Goal: Task Accomplishment & Management: Use online tool/utility

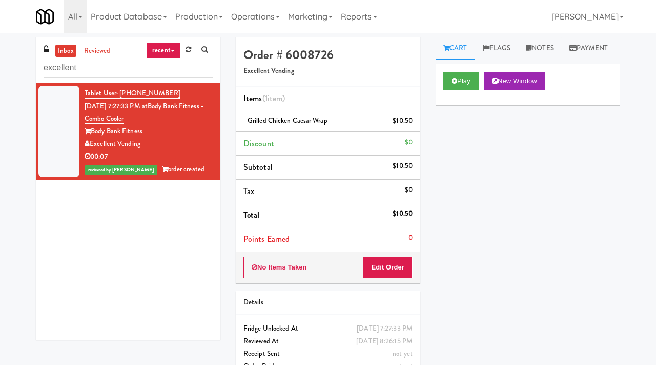
scroll to position [3, 0]
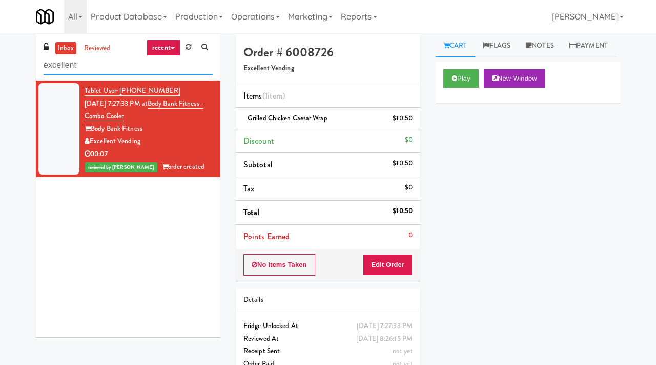
click at [96, 66] on input "excellent" at bounding box center [128, 65] width 169 height 19
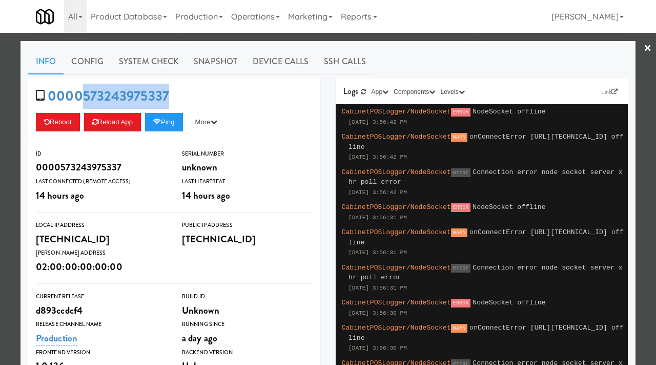
click at [0, 144] on div at bounding box center [328, 182] width 656 height 365
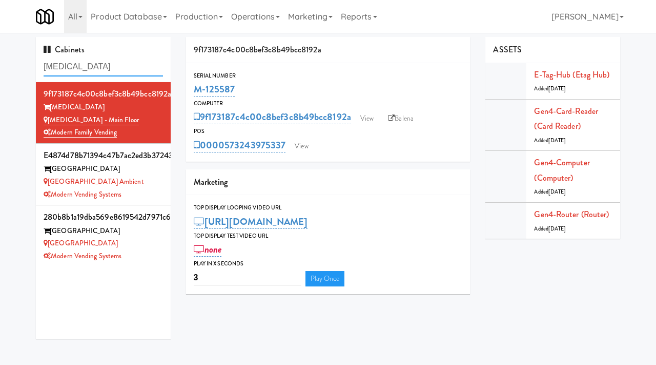
click at [84, 69] on input "muse" at bounding box center [103, 66] width 119 height 19
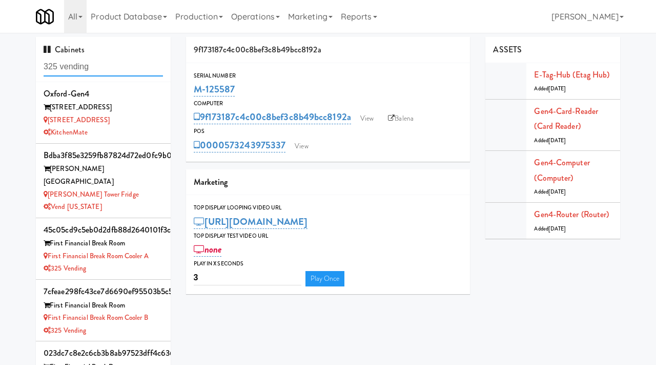
type input "325 vending"
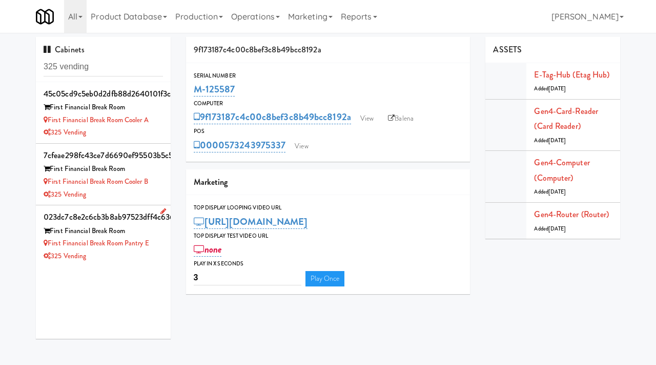
click at [160, 205] on link at bounding box center [161, 211] width 10 height 13
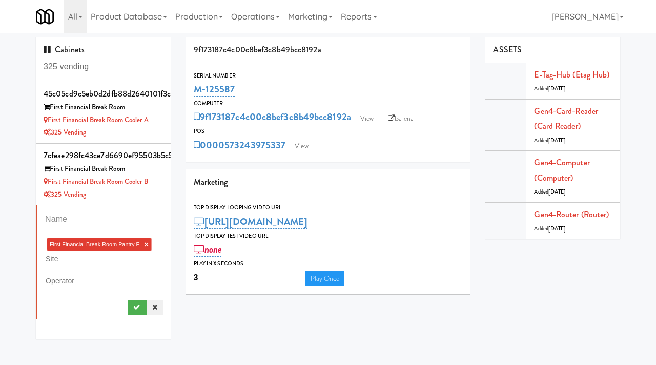
click at [155, 307] on icon at bounding box center [154, 307] width 5 height 7
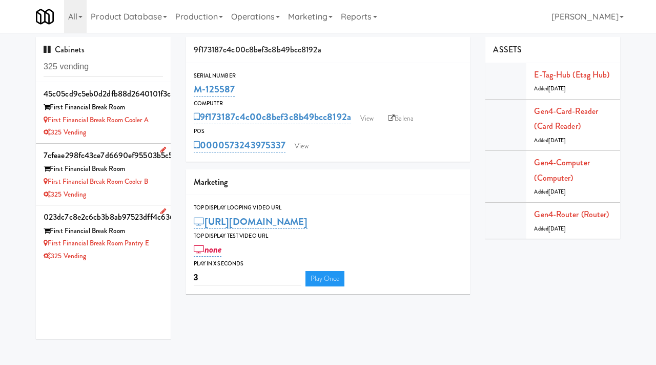
click at [153, 187] on div "First Financial Break Room Cooler B" at bounding box center [103, 181] width 119 height 13
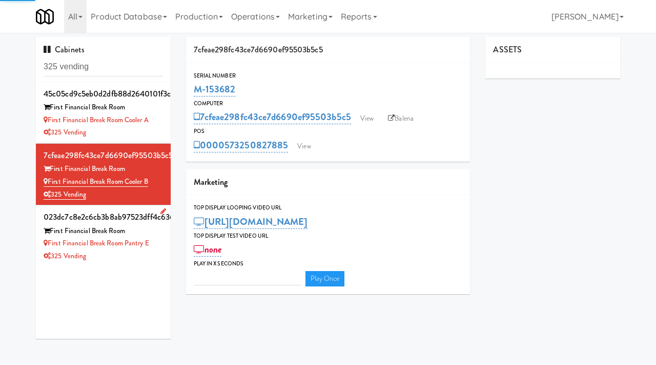
type input "3"
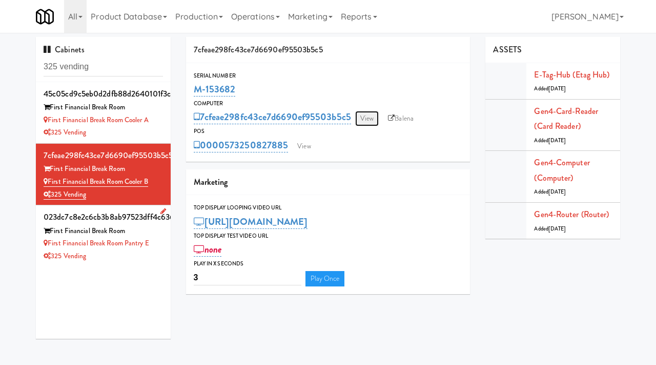
click at [369, 119] on link "View" at bounding box center [367, 118] width 24 height 15
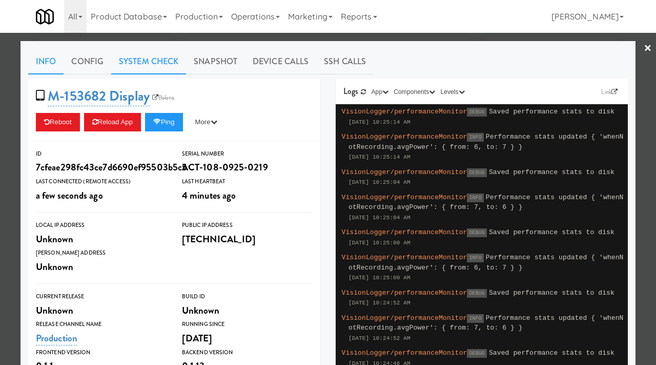
click at [140, 56] on link "System Check" at bounding box center [148, 62] width 75 height 26
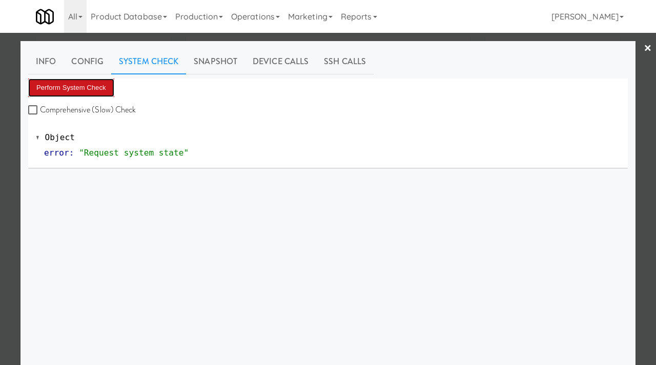
click at [77, 83] on button "Perform System Check" at bounding box center [71, 87] width 86 height 18
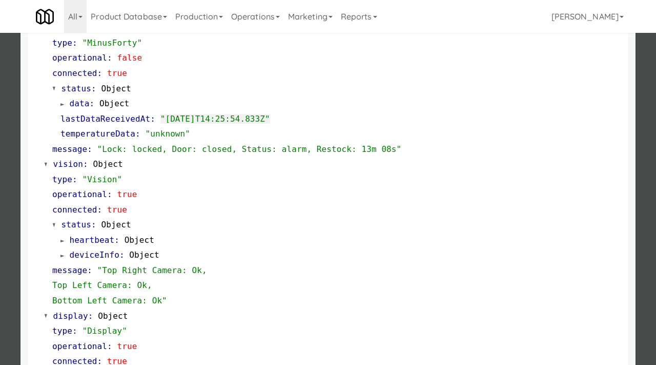
scroll to position [447, 0]
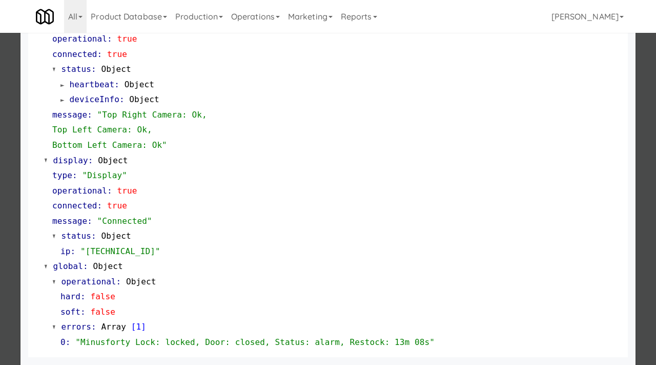
click at [0, 117] on div at bounding box center [328, 182] width 656 height 365
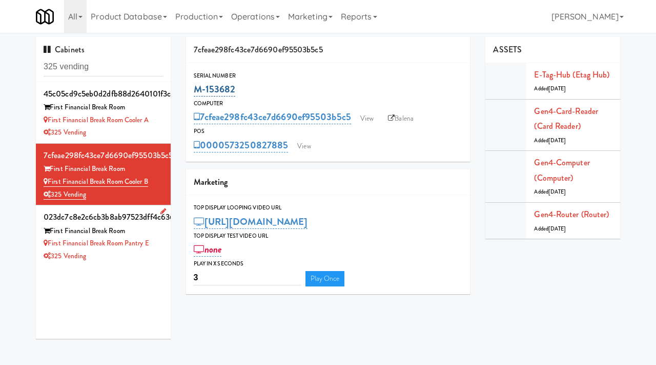
drag, startPoint x: 239, startPoint y: 90, endPoint x: 196, endPoint y: 89, distance: 43.1
click at [196, 89] on div "M-153682" at bounding box center [328, 88] width 269 height 17
copy link "M-153682"
click at [370, 117] on link "View" at bounding box center [367, 118] width 24 height 15
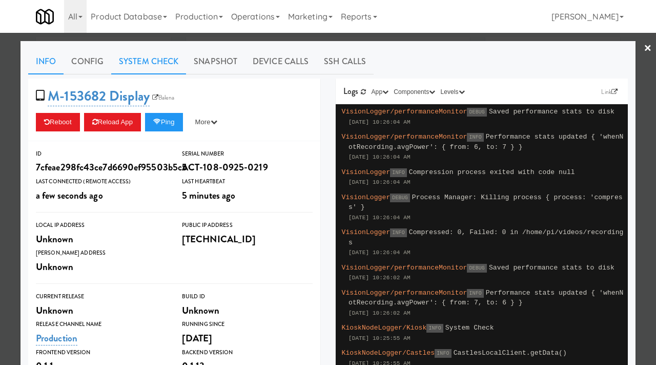
click at [140, 57] on link "System Check" at bounding box center [148, 62] width 75 height 26
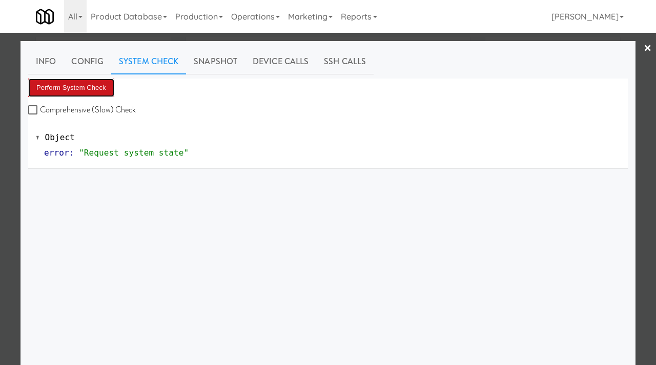
click at [89, 88] on button "Perform System Check" at bounding box center [71, 87] width 86 height 18
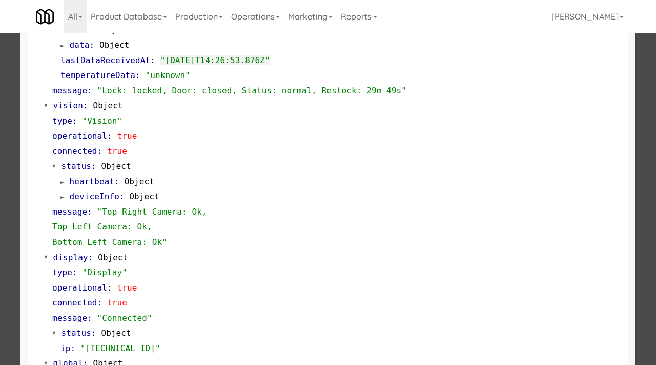
scroll to position [384, 0]
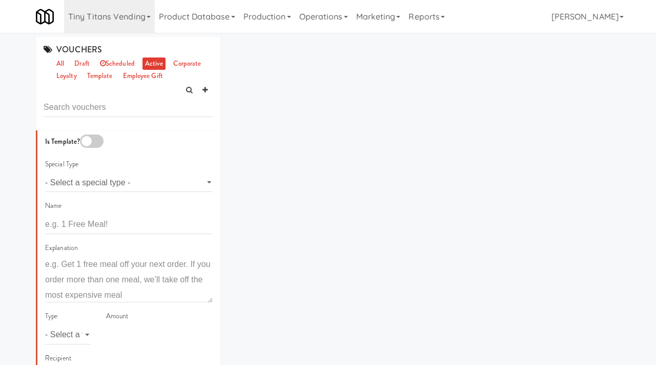
scroll to position [5, 0]
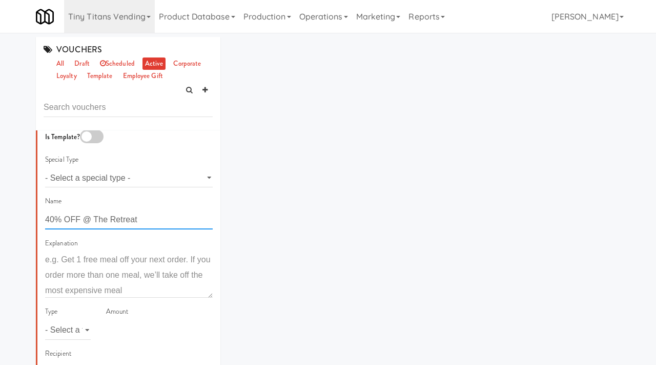
type input "40% OFF @ The Retreat"
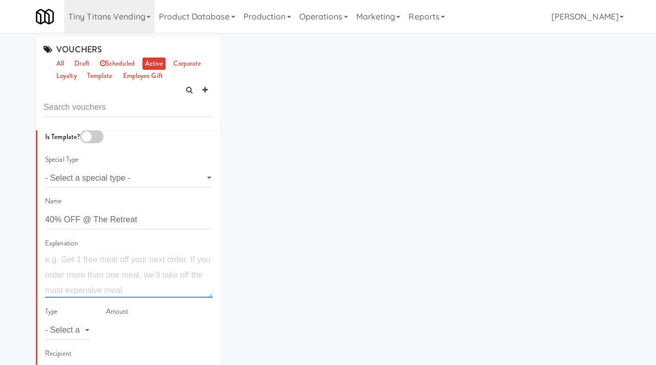
click at [88, 285] on textarea at bounding box center [129, 275] width 168 height 46
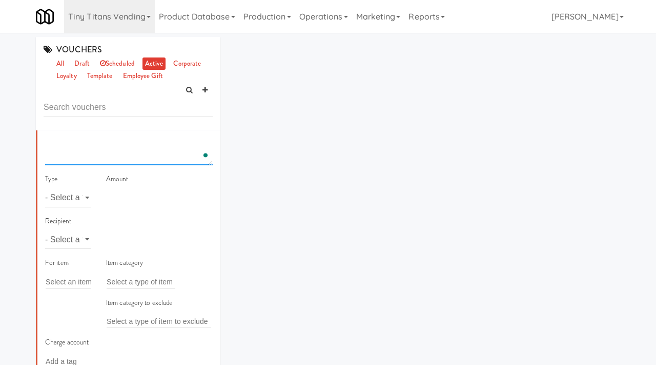
scroll to position [151, 0]
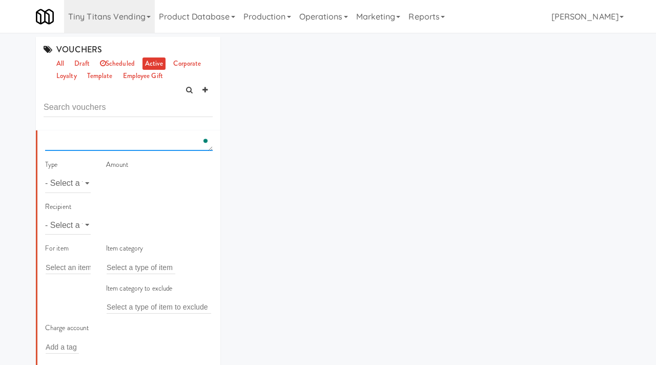
type textarea "40% OFF on Snacks at The Retreat"
click at [76, 183] on select "- Select a type - meal item percent amount daily amount daily meal daily item p…" at bounding box center [68, 183] width 46 height 19
select select "string:percent"
click at [45, 174] on select "- Select a type - meal item percent amount daily amount daily meal daily item p…" at bounding box center [68, 183] width 46 height 19
click at [120, 183] on input "number" at bounding box center [159, 183] width 107 height 19
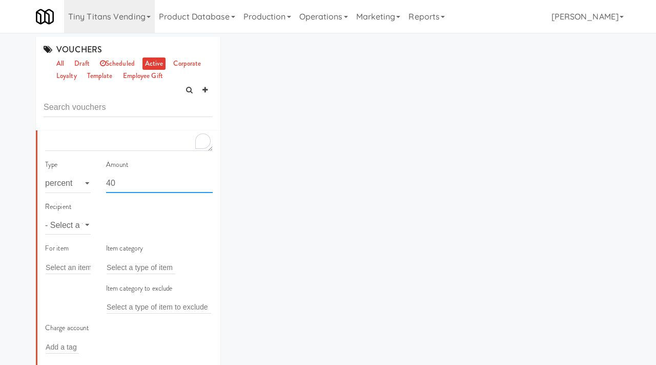
type input "40"
click at [76, 226] on select "- Select a type - user site company" at bounding box center [68, 224] width 46 height 19
select select "string:site"
click at [45, 215] on select "- Select a type - user site company" at bounding box center [68, 224] width 46 height 19
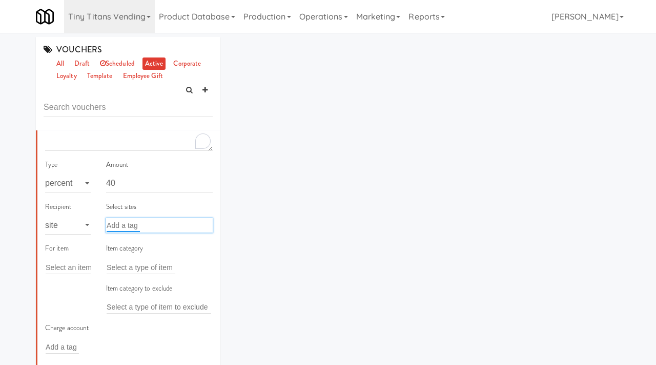
click at [126, 226] on input "text" at bounding box center [123, 224] width 33 height 13
type input "retreat"
click at [134, 249] on span "Site: The Retreat - Cooler (COOLE731)" at bounding box center [183, 244] width 142 height 9
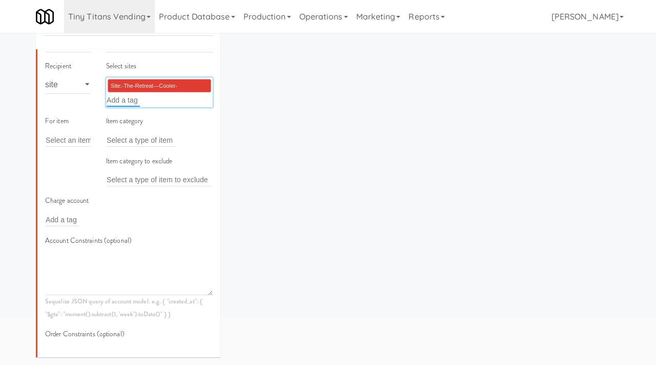
scroll to position [208, 0]
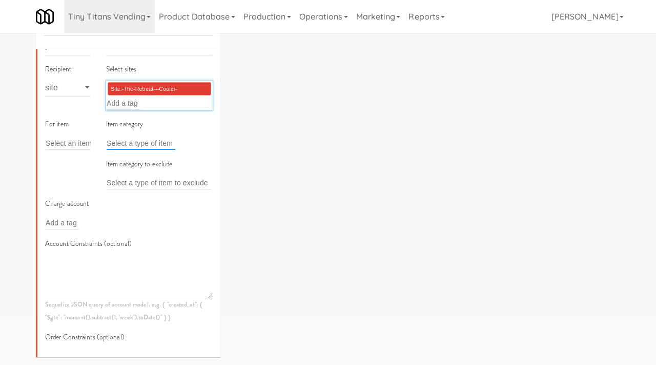
click at [128, 143] on input "text" at bounding box center [141, 142] width 69 height 13
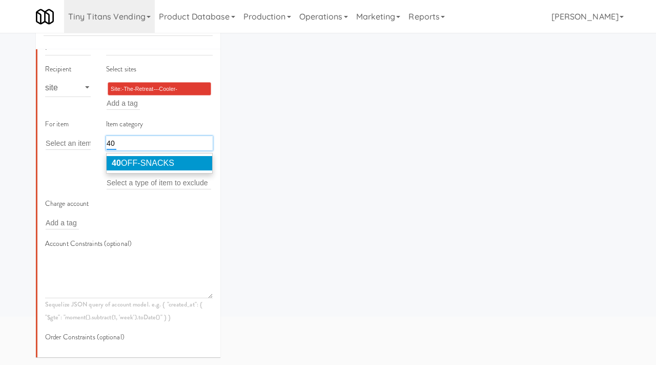
type input "40"
click at [135, 162] on span "40 OFF-SNACKS" at bounding box center [143, 162] width 63 height 9
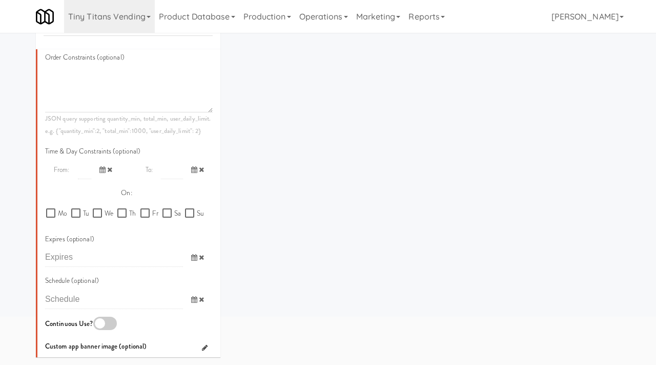
scroll to position [541, 0]
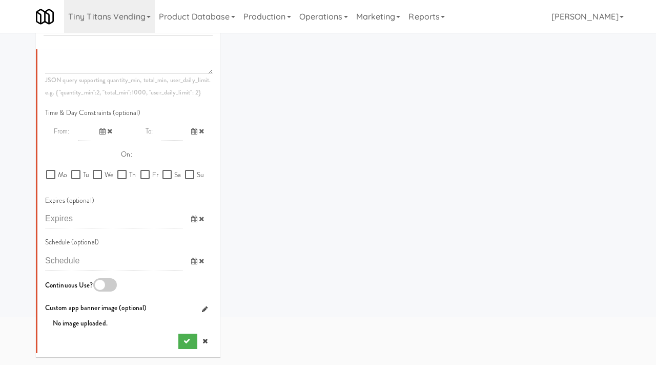
click at [106, 285] on div at bounding box center [105, 284] width 24 height 13
click at [0, 0] on input "checkbox" at bounding box center [0, 0] width 0 height 0
click at [182, 340] on button "submit" at bounding box center [187, 340] width 19 height 15
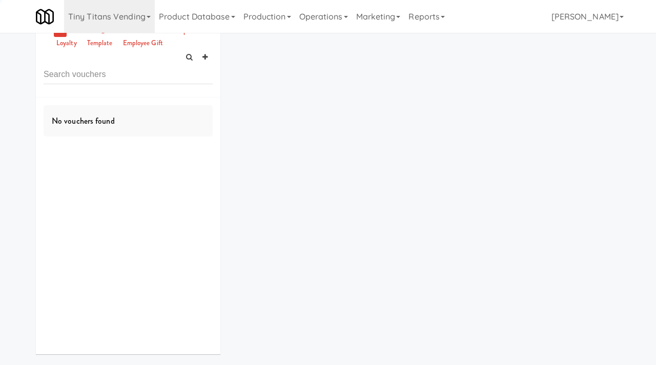
scroll to position [0, 0]
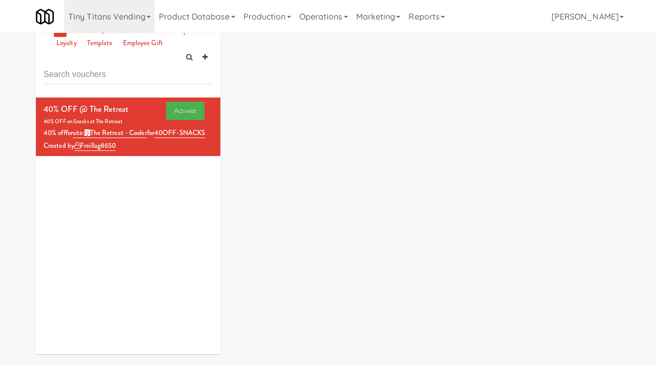
scroll to position [81, 0]
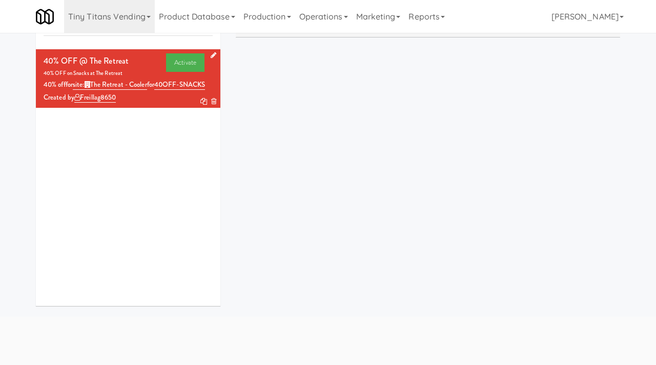
click at [202, 105] on icon at bounding box center [203, 101] width 7 height 7
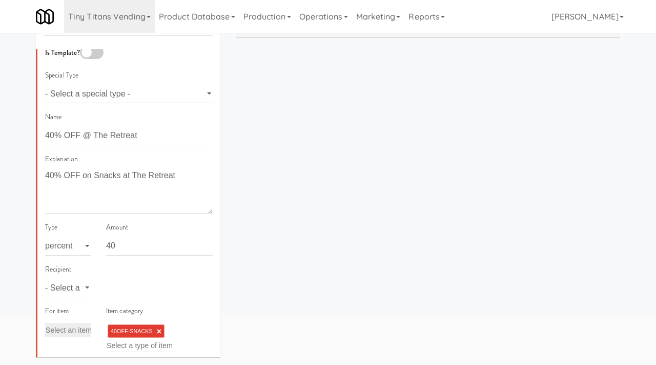
scroll to position [6, 0]
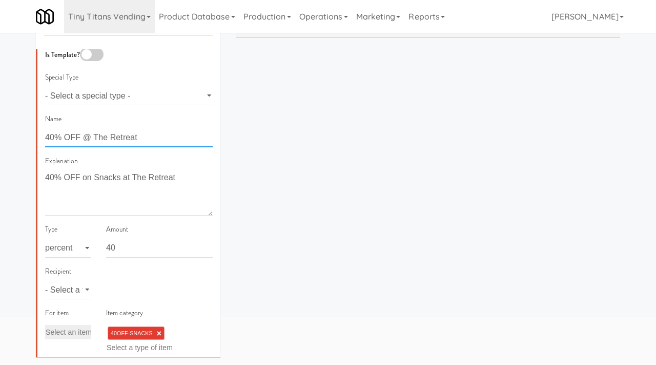
drag, startPoint x: 145, startPoint y: 136, endPoint x: 93, endPoint y: 136, distance: 51.8
click at [93, 136] on input "40% OFF @ The Retreat" at bounding box center [129, 137] width 168 height 19
type input "40% OFF @ Emerson Pines"
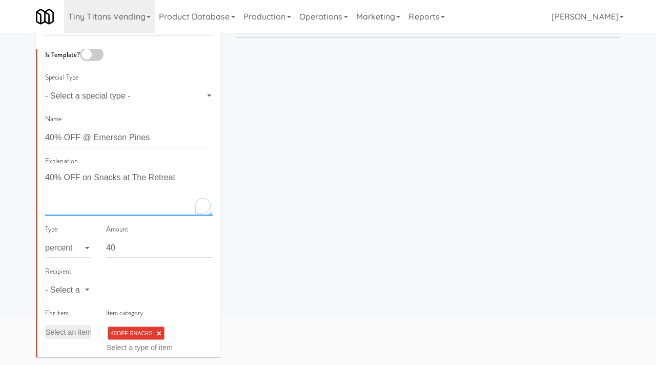
drag, startPoint x: 186, startPoint y: 177, endPoint x: 133, endPoint y: 178, distance: 52.3
click at [133, 178] on textarea "40% OFF on Snacks at The Retreat" at bounding box center [129, 193] width 168 height 46
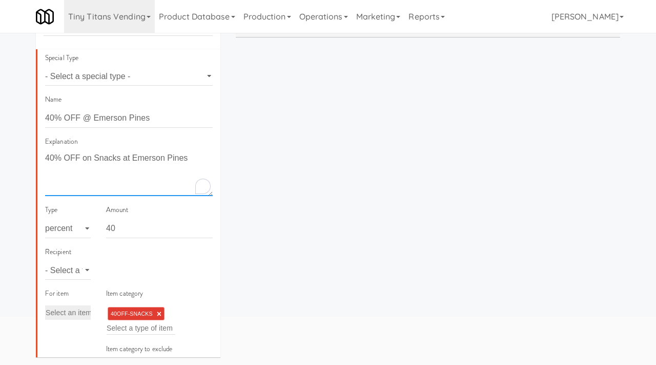
scroll to position [74, 0]
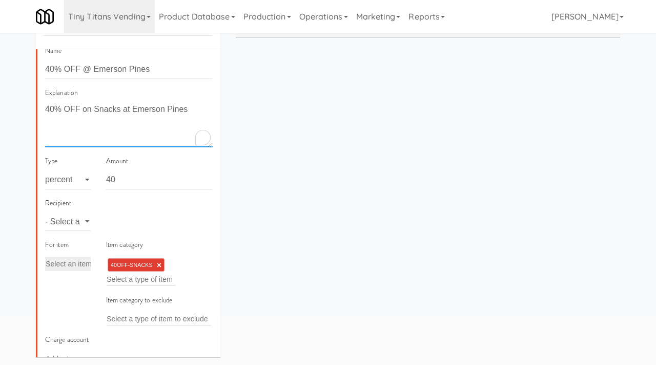
type textarea "40% OFF on Snacks at Emerson Pines"
click at [71, 220] on select "- Select a type - user site company" at bounding box center [68, 221] width 46 height 19
select select "string:site"
click at [45, 212] on select "- Select a type - user site company" at bounding box center [68, 221] width 46 height 19
click at [126, 222] on input "text" at bounding box center [123, 221] width 33 height 13
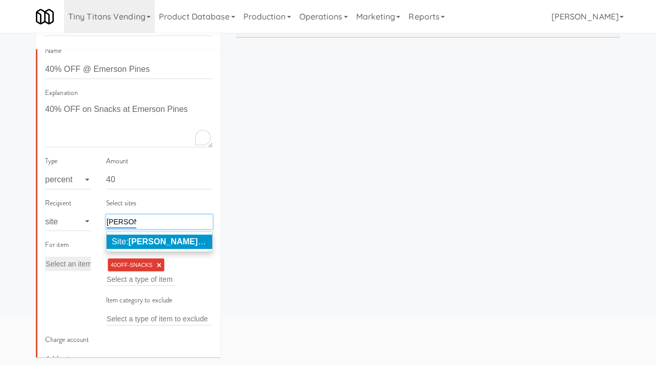
type input "emerson"
click at [139, 238] on em "Emerson" at bounding box center [164, 241] width 70 height 9
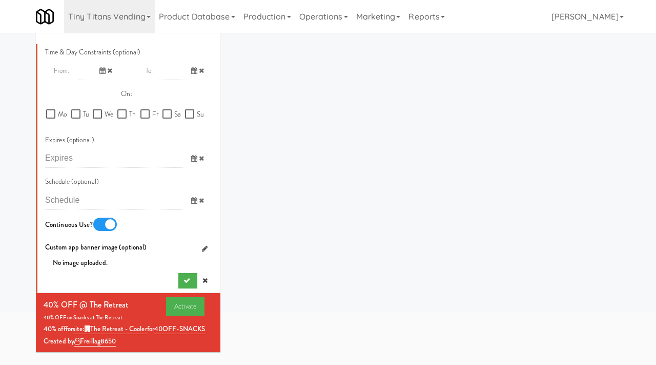
scroll to position [86, 0]
click at [183, 273] on button "submit" at bounding box center [187, 280] width 19 height 15
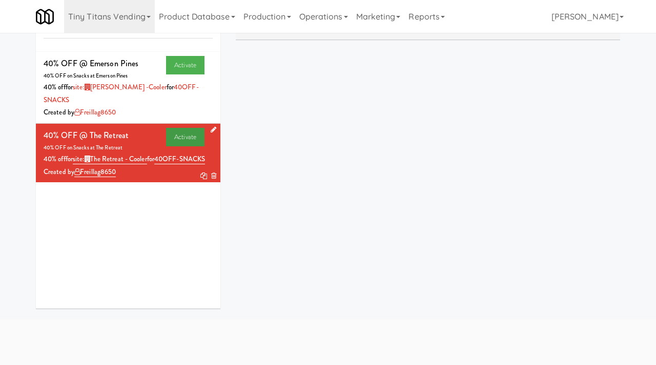
scroll to position [77, 0]
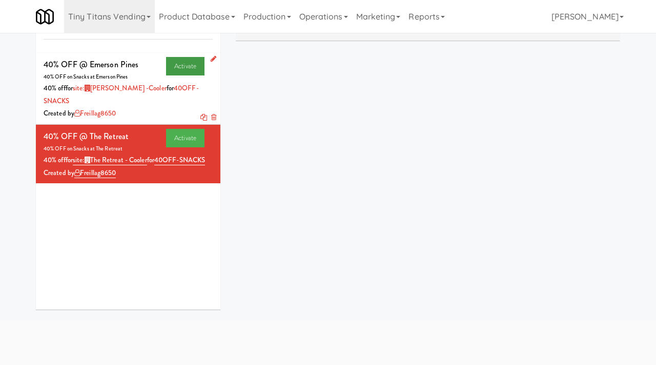
click at [176, 63] on link "Activate" at bounding box center [185, 66] width 38 height 18
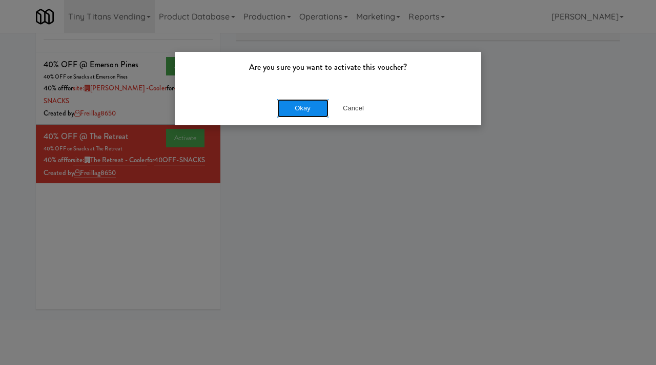
click at [299, 108] on button "Okay" at bounding box center [302, 108] width 51 height 18
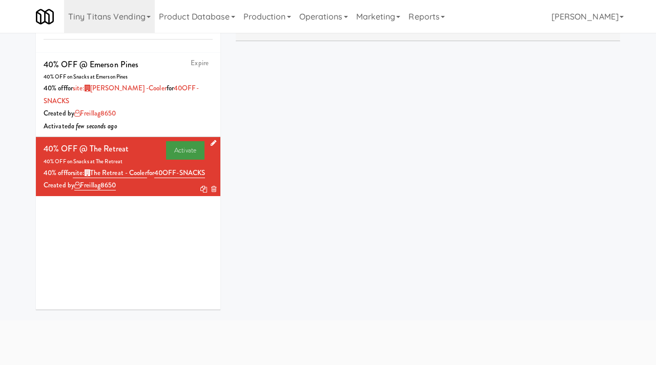
click at [183, 149] on link "Activate" at bounding box center [185, 150] width 38 height 18
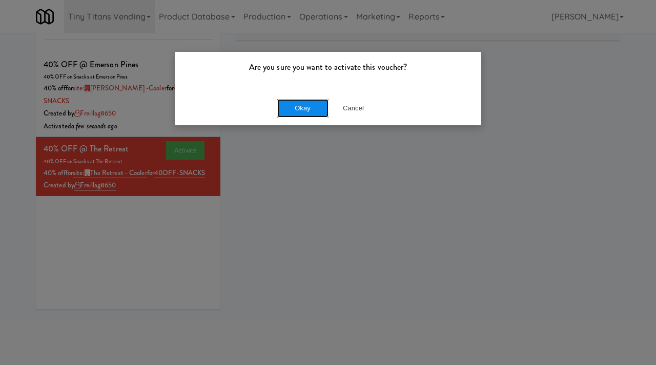
click at [309, 112] on button "Okay" at bounding box center [302, 108] width 51 height 18
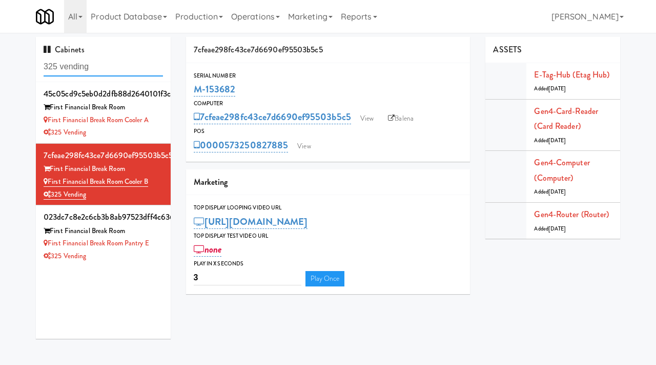
drag, startPoint x: 101, startPoint y: 70, endPoint x: 36, endPoint y: 70, distance: 65.1
click at [36, 70] on div "Cabinets 325 vending" at bounding box center [103, 59] width 135 height 45
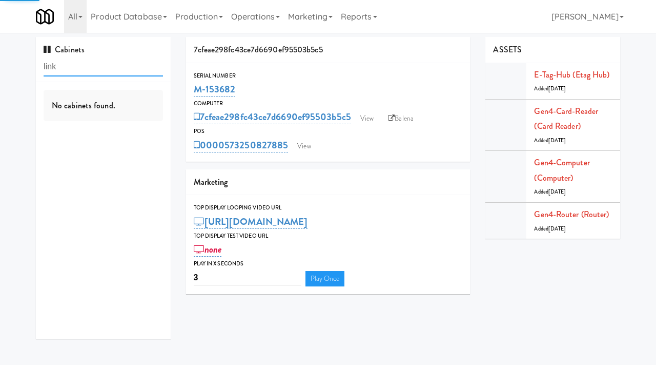
type input "link"
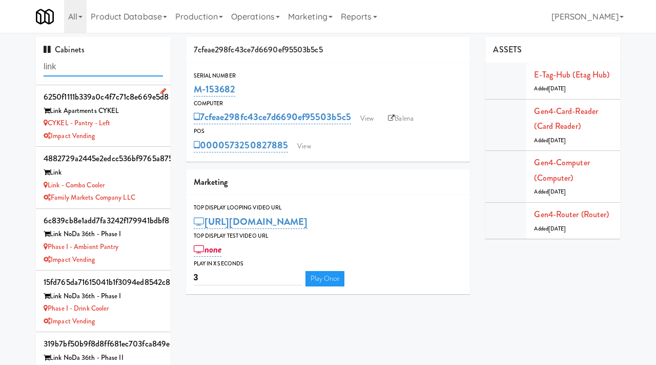
scroll to position [124, 0]
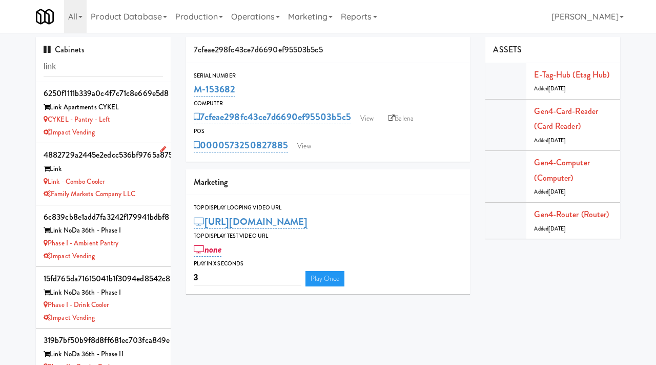
click at [149, 179] on div "Link - Combo Cooler" at bounding box center [103, 181] width 119 height 13
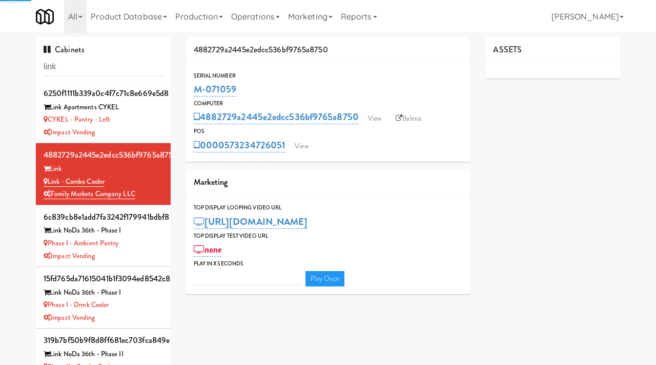
type input "3"
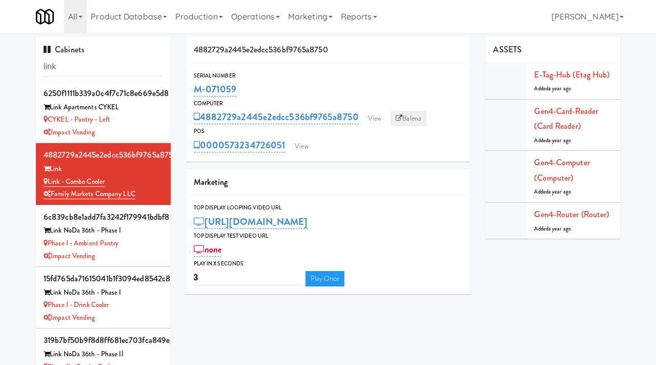
click at [408, 117] on link "Balena" at bounding box center [409, 118] width 36 height 15
click at [381, 115] on link "View" at bounding box center [375, 118] width 24 height 15
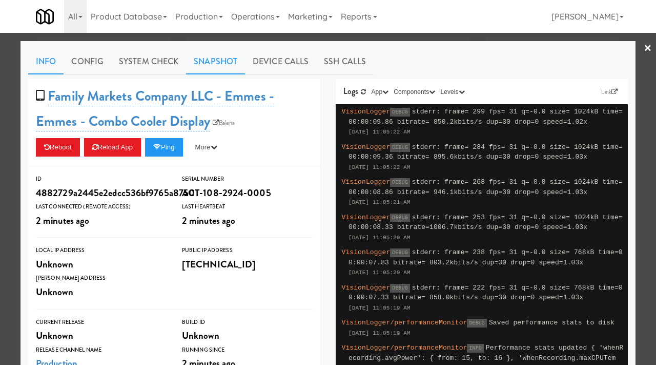
click at [209, 55] on link "Snapshot" at bounding box center [215, 62] width 59 height 26
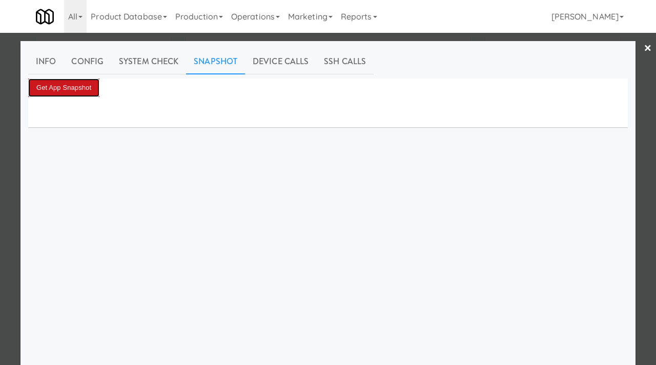
click at [74, 82] on button "Get App Snapshot" at bounding box center [63, 87] width 71 height 18
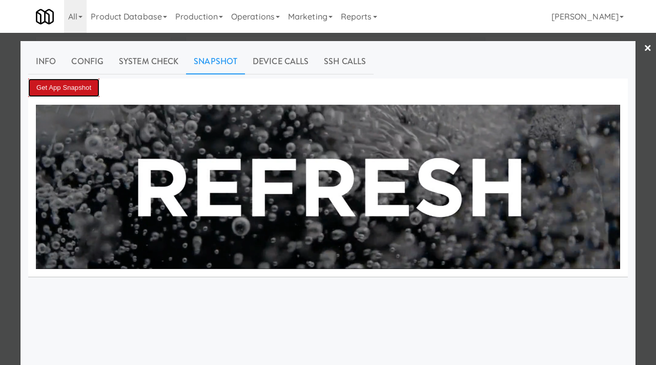
click at [49, 81] on button "Get App Snapshot" at bounding box center [63, 87] width 71 height 18
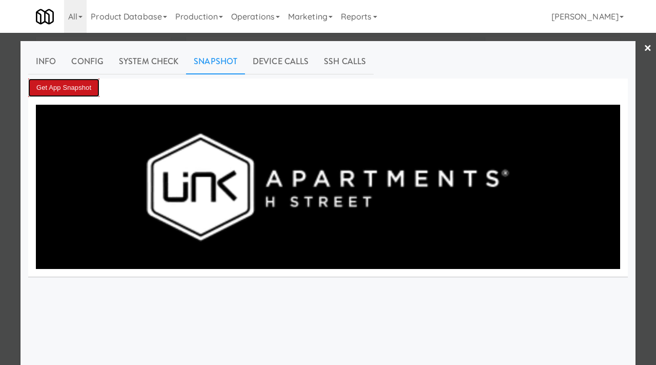
click at [79, 88] on button "Get App Snapshot" at bounding box center [63, 87] width 71 height 18
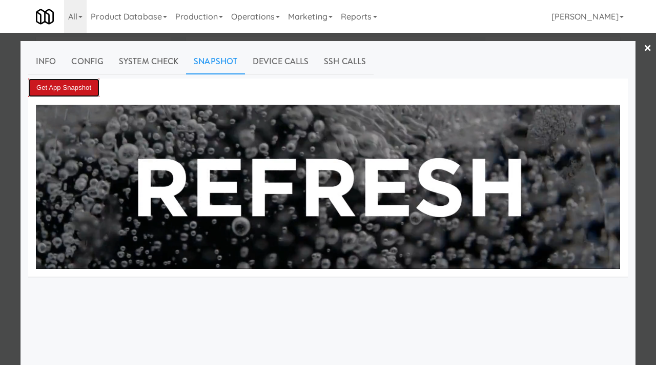
click at [79, 88] on button "Get App Snapshot" at bounding box center [63, 87] width 71 height 18
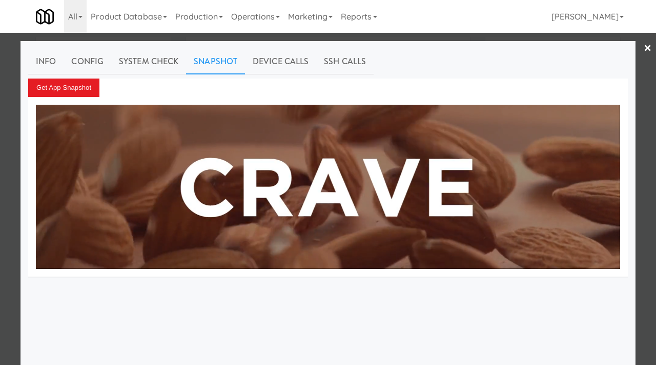
click at [6, 161] on div at bounding box center [328, 182] width 656 height 365
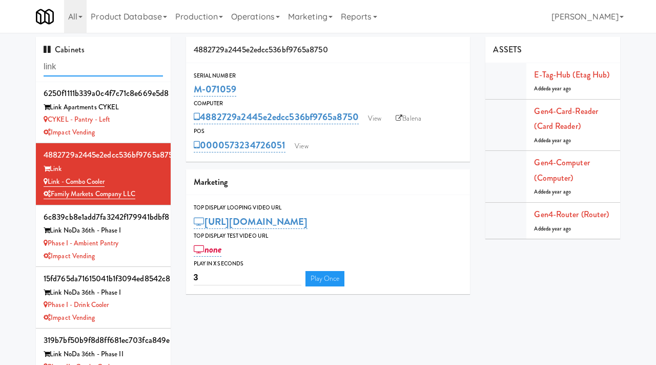
click at [71, 70] on input "link" at bounding box center [103, 66] width 119 height 19
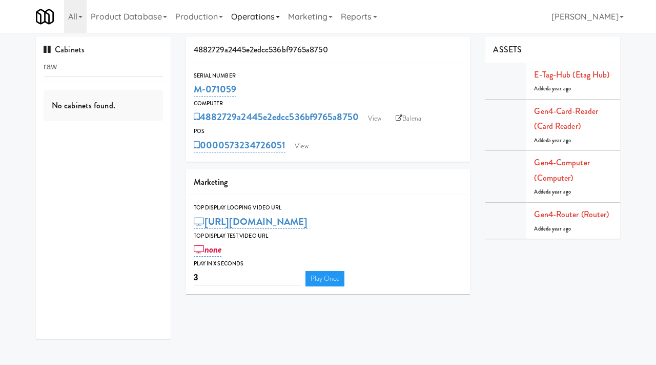
click at [269, 16] on link "Operations" at bounding box center [255, 16] width 57 height 33
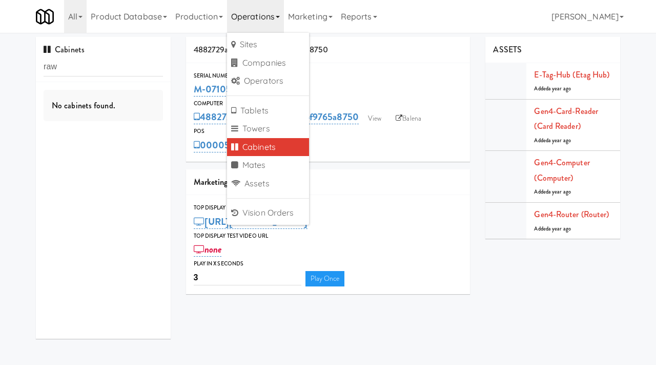
click at [268, 146] on link "Cabinets" at bounding box center [268, 147] width 82 height 18
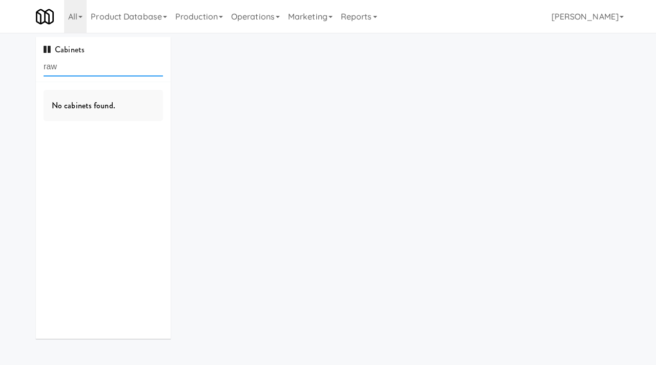
click at [92, 69] on input "raw" at bounding box center [103, 66] width 119 height 19
type input "raw"
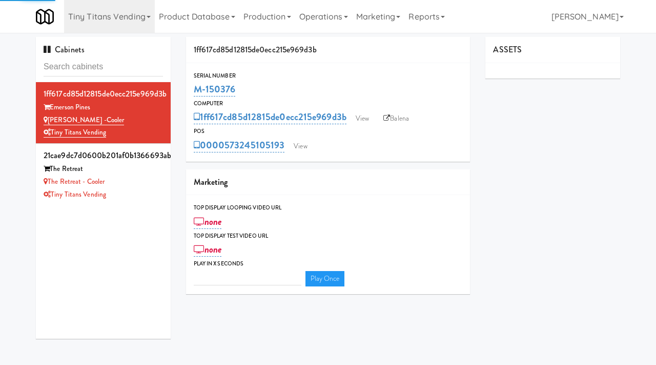
type input "3"
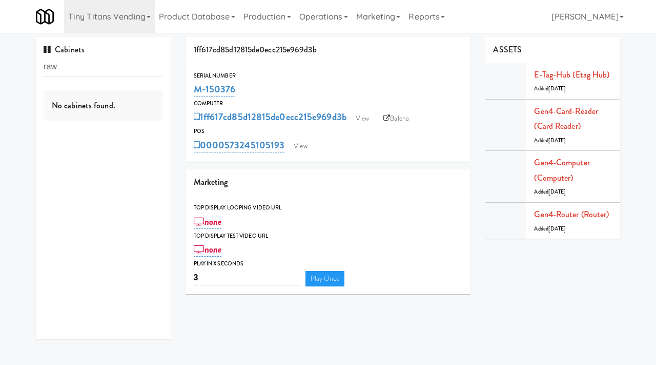
type input "raw"
click at [133, 17] on link "Tiny Titans Vending" at bounding box center [109, 16] width 91 height 33
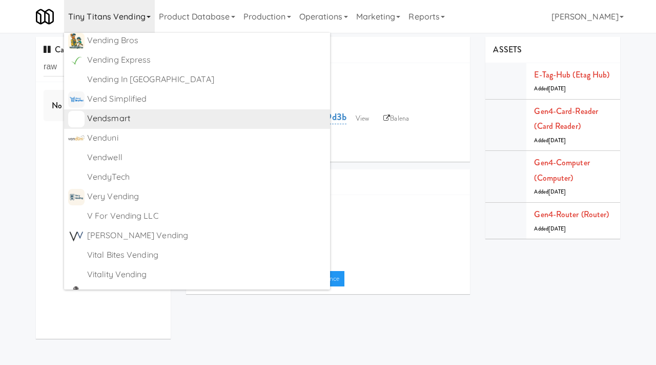
scroll to position [6610, 0]
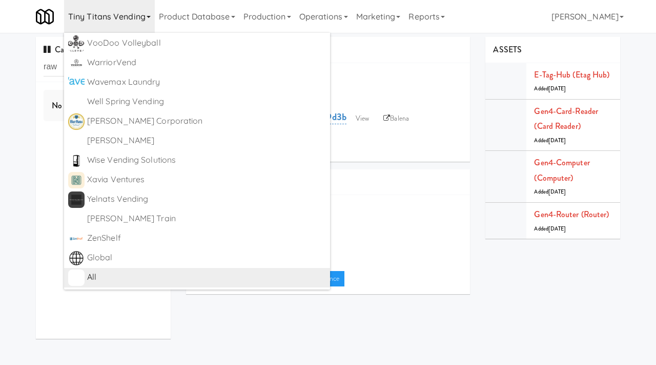
click at [135, 274] on div "All" at bounding box center [206, 276] width 239 height 15
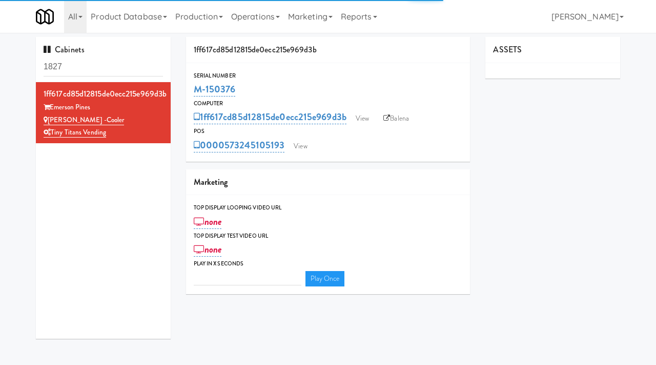
type input "3"
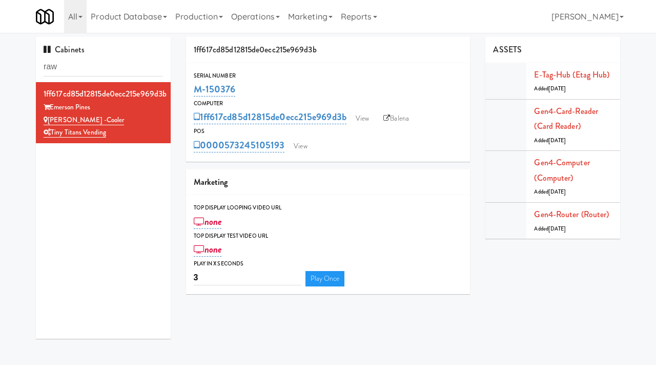
type input "raw"
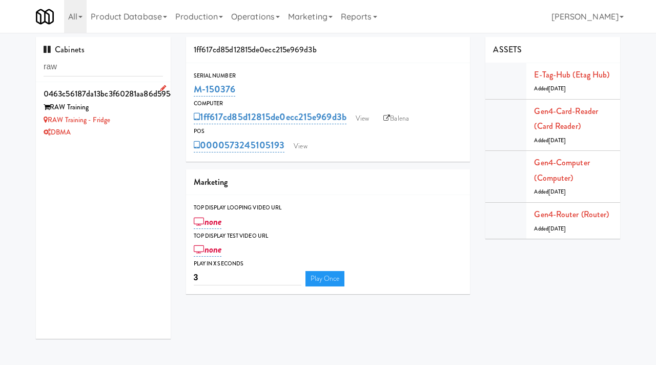
click at [136, 132] on div "DBMA" at bounding box center [103, 132] width 119 height 13
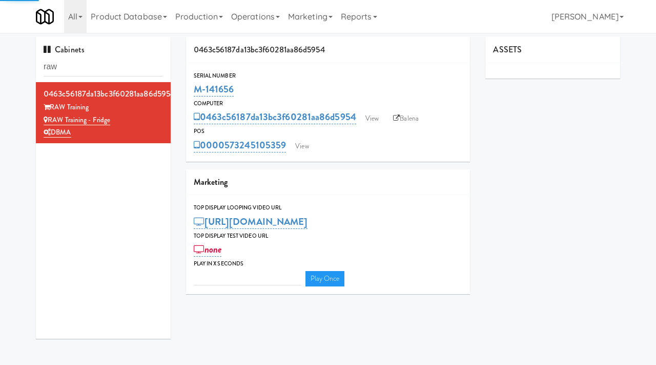
type input "3"
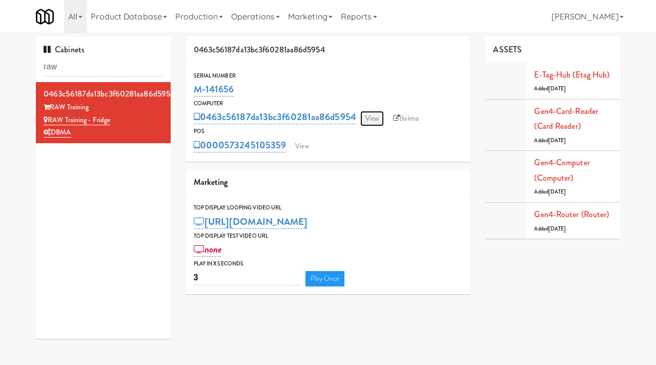
click at [372, 119] on link "View" at bounding box center [372, 118] width 24 height 15
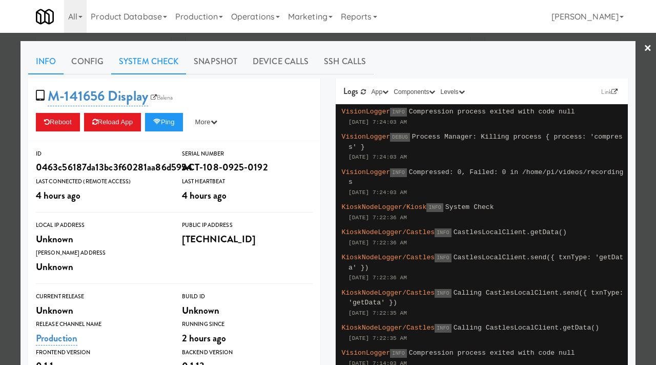
click at [151, 62] on link "System Check" at bounding box center [148, 62] width 75 height 26
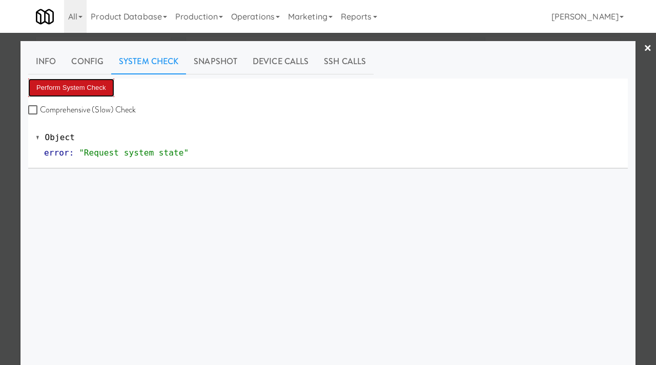
click at [106, 87] on button "Perform System Check" at bounding box center [71, 87] width 86 height 18
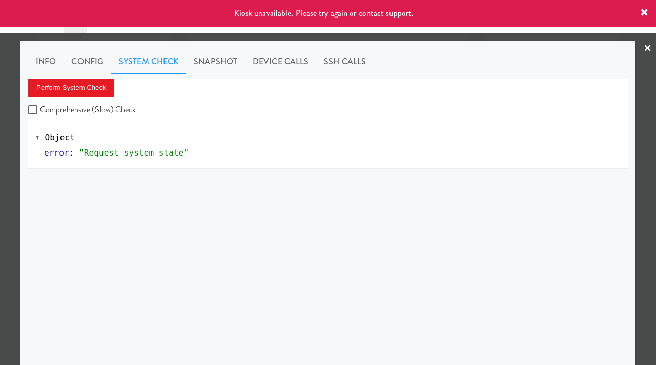
click at [0, 97] on div at bounding box center [328, 182] width 656 height 365
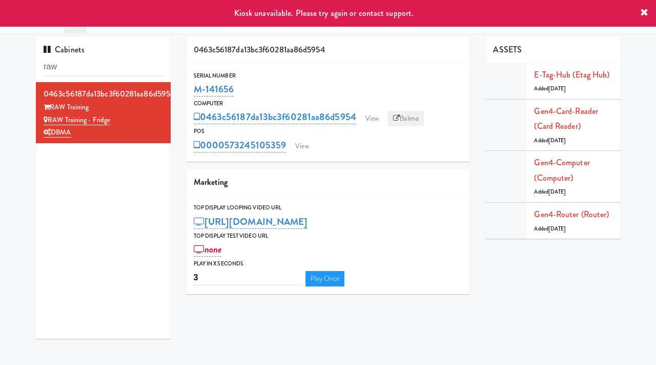
click at [404, 115] on link "Balena" at bounding box center [406, 118] width 36 height 15
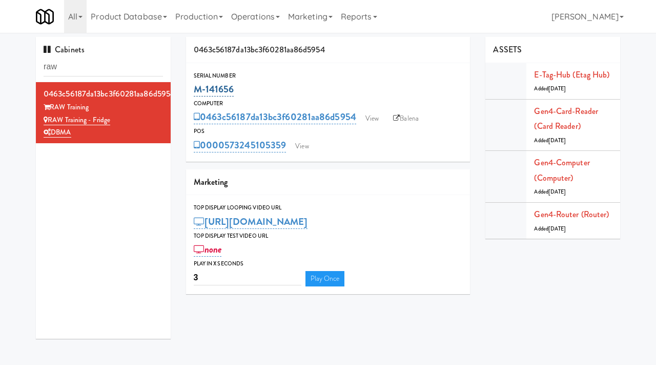
drag, startPoint x: 237, startPoint y: 89, endPoint x: 196, endPoint y: 88, distance: 41.5
click at [196, 88] on div "M-141656" at bounding box center [328, 88] width 269 height 17
copy link "M-141656"
